Goal: Navigation & Orientation: Understand site structure

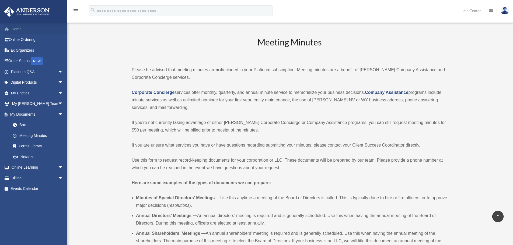
scroll to position [996, 0]
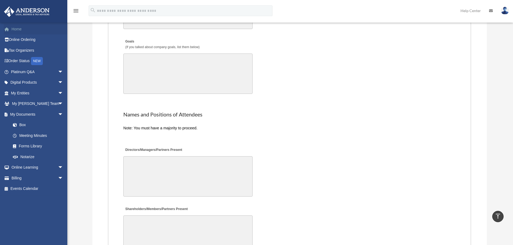
click at [15, 30] on link "Home" at bounding box center [38, 29] width 68 height 11
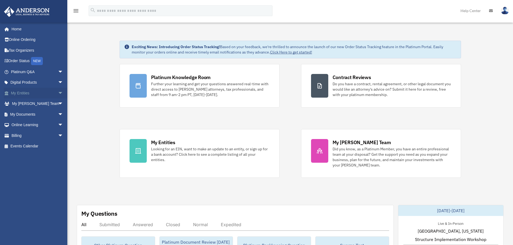
click at [58, 92] on span "arrow_drop_down" at bounding box center [63, 93] width 11 height 11
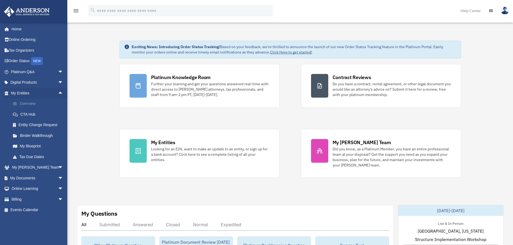
click at [24, 104] on link "Overview" at bounding box center [40, 104] width 64 height 11
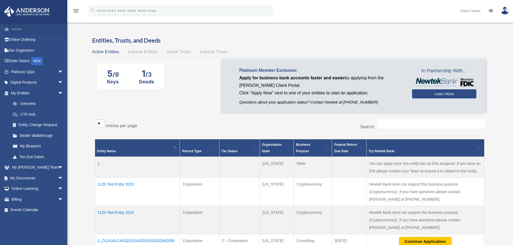
click at [15, 29] on link "Home" at bounding box center [38, 29] width 68 height 11
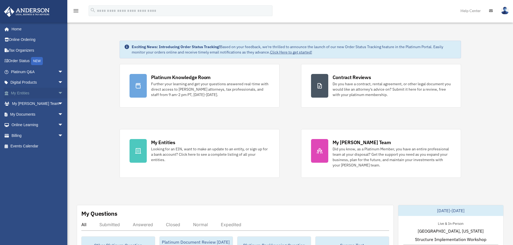
click at [58, 92] on span "arrow_drop_down" at bounding box center [63, 93] width 11 height 11
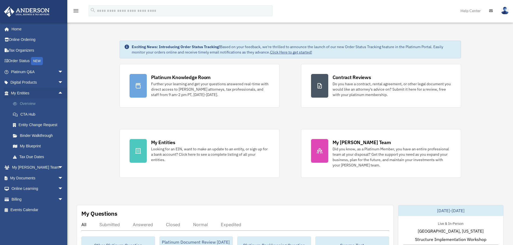
click at [29, 104] on link "Overview" at bounding box center [40, 104] width 64 height 11
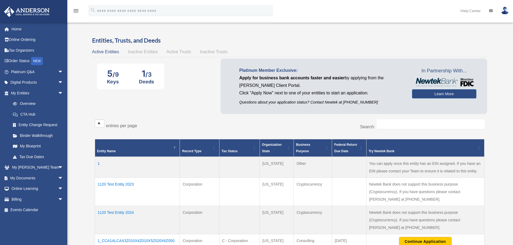
click at [103, 50] on span "Active Entities" at bounding box center [105, 52] width 27 height 5
click at [183, 53] on span "Active Trusts" at bounding box center [178, 52] width 25 height 5
